Goal: Information Seeking & Learning: Learn about a topic

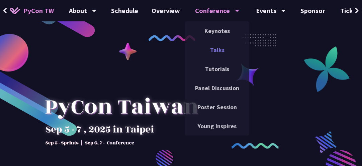
click at [213, 50] on link "Talks" at bounding box center [217, 50] width 64 height 16
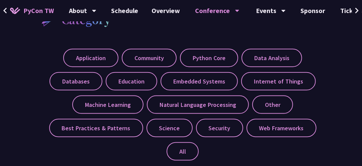
scroll to position [273, 0]
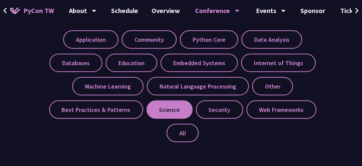
click at [178, 109] on label "Science" at bounding box center [170, 110] width 46 height 18
click at [0, 0] on input "Science" at bounding box center [0, 0] width 0 height 0
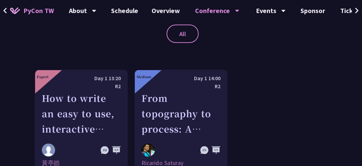
scroll to position [372, 0]
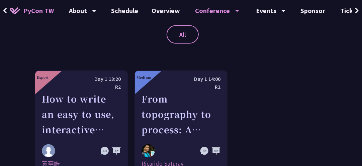
click at [178, 109] on div "From topography to process: A Python toolkit for landscape evolution analysis" at bounding box center [181, 115] width 79 height 46
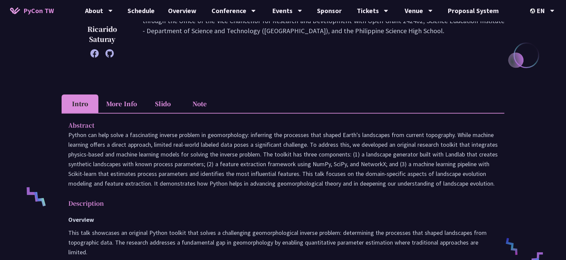
scroll to position [142, 0]
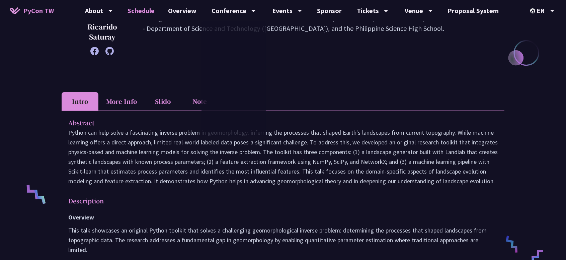
click at [138, 9] on link "Schedule" at bounding box center [141, 10] width 41 height 21
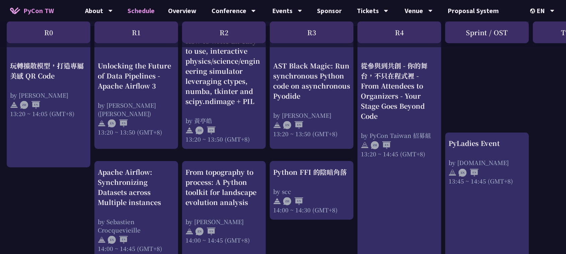
scroll to position [595, 0]
